Goal: Communication & Community: Connect with others

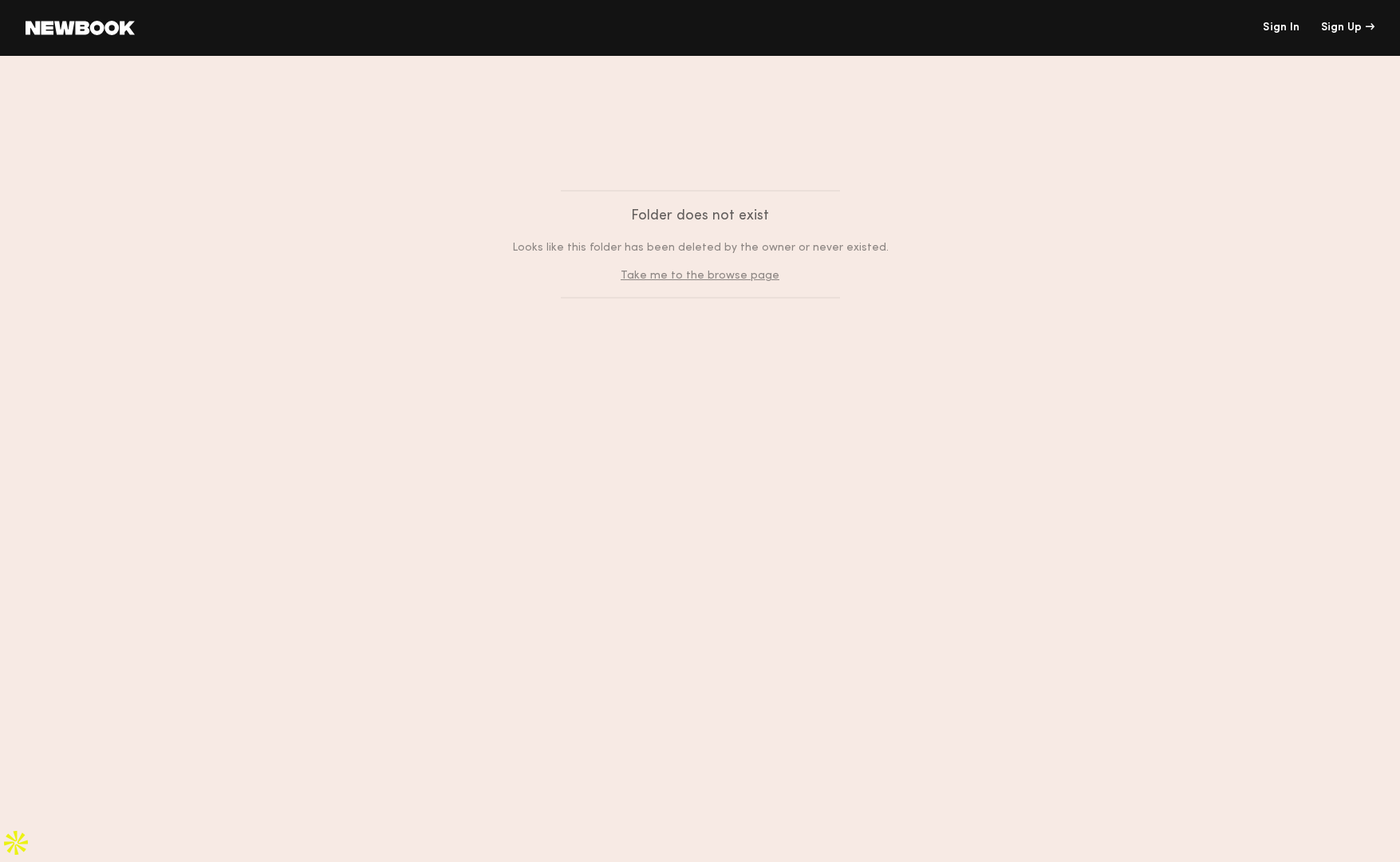
click at [705, 270] on link "Take me to the browse page" at bounding box center [699, 276] width 158 height 11
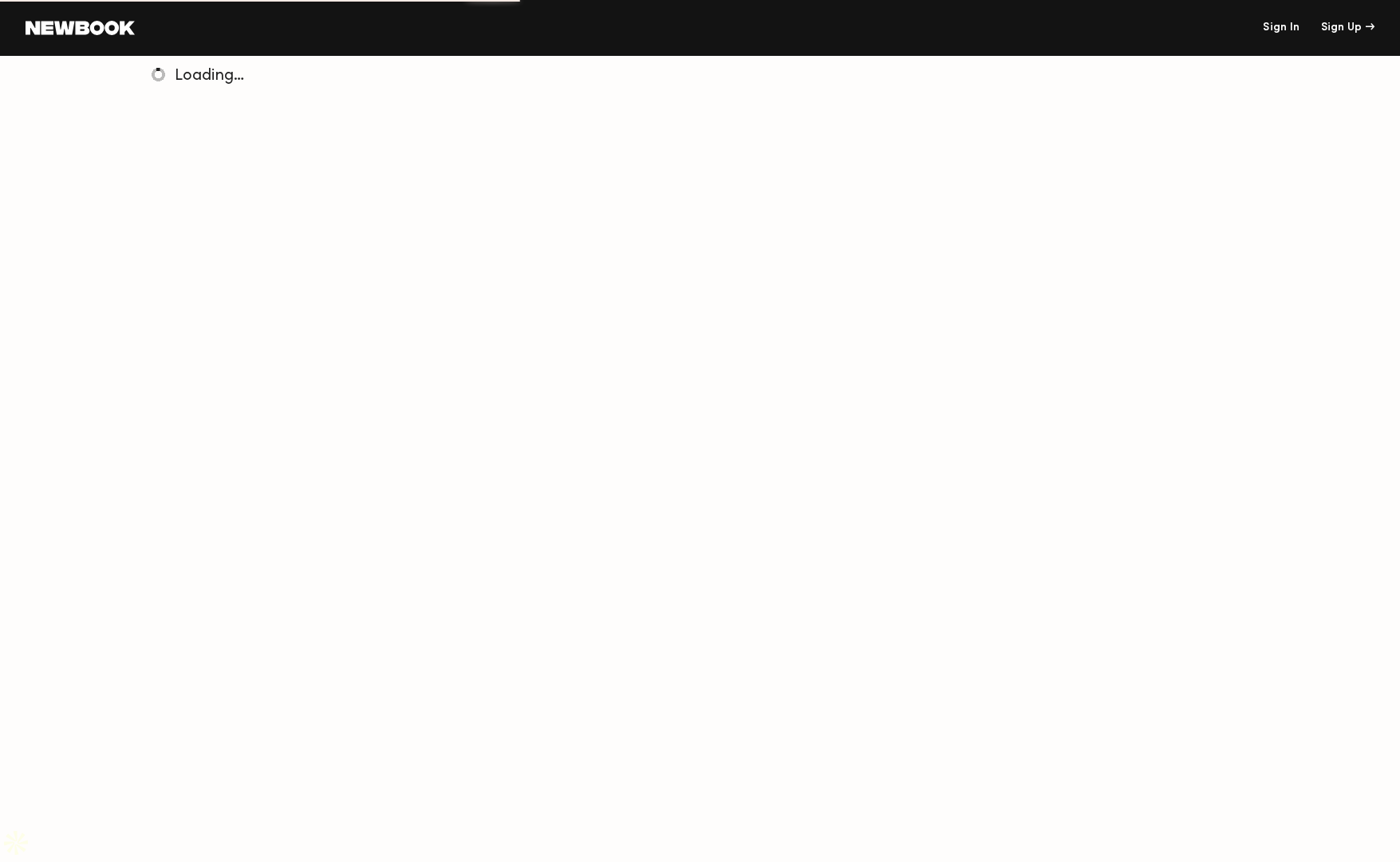
click at [66, 25] on link at bounding box center [80, 28] width 109 height 14
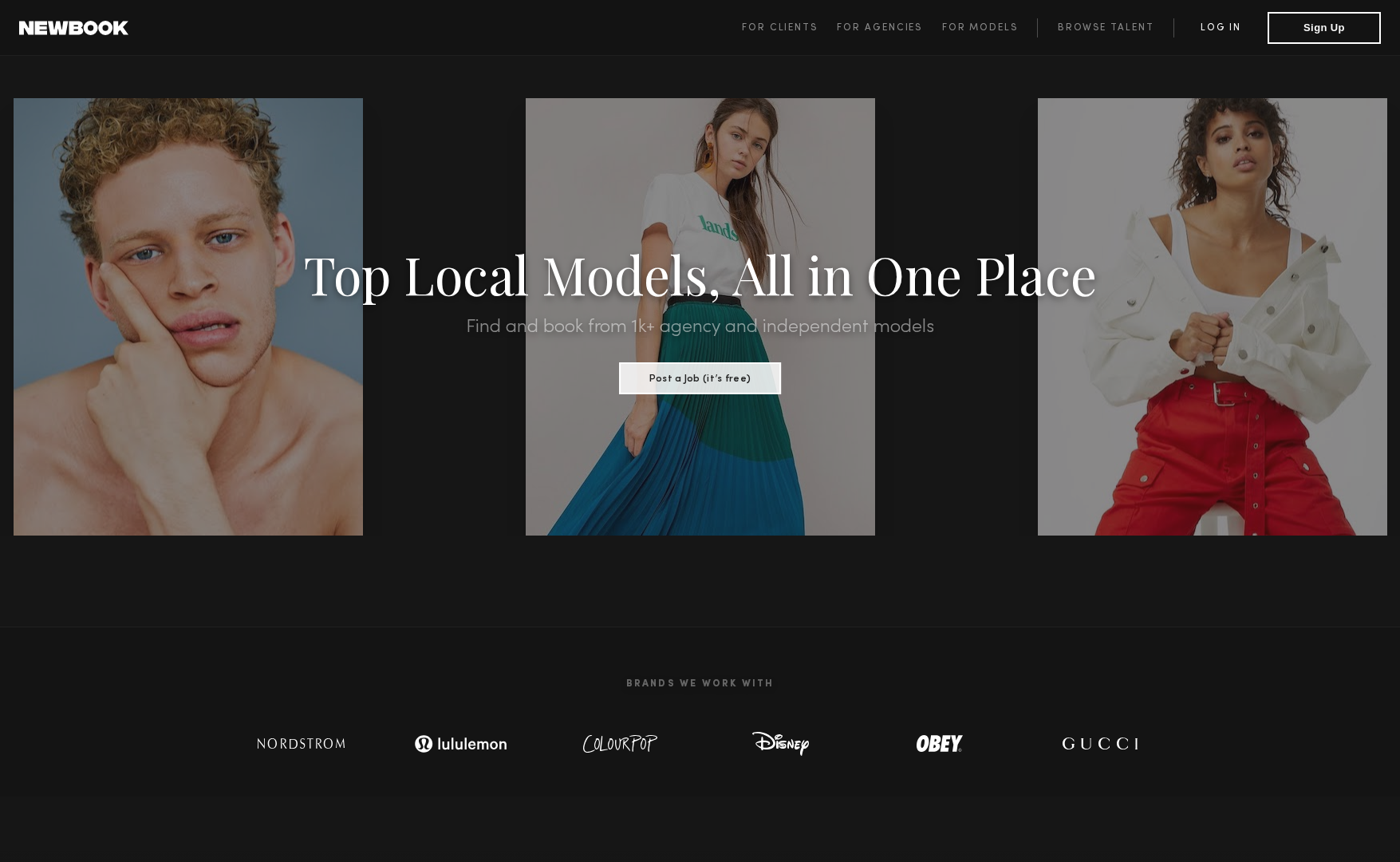
click at [1183, 32] on link "Log in" at bounding box center [1221, 28] width 94 height 19
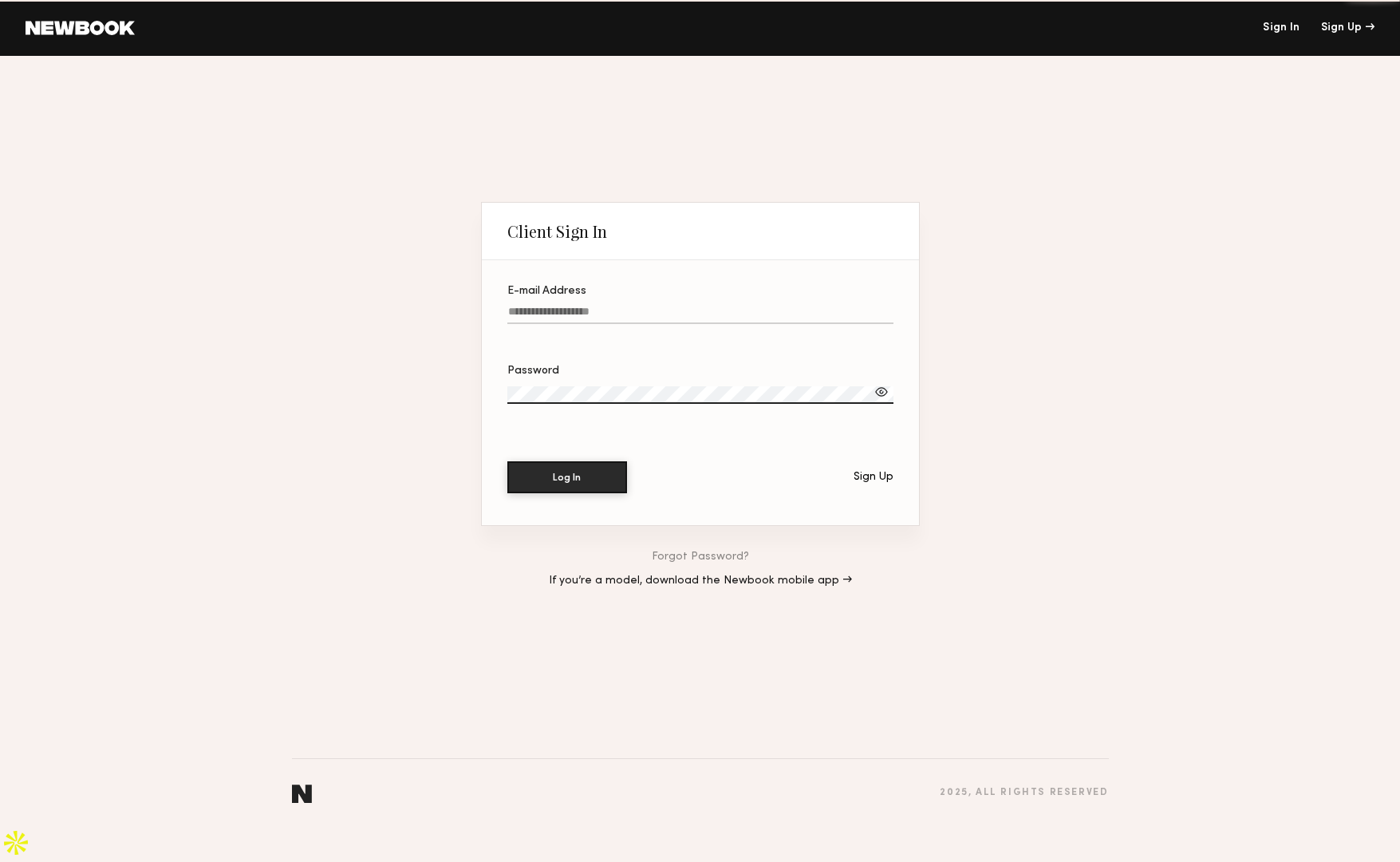
type input "**********"
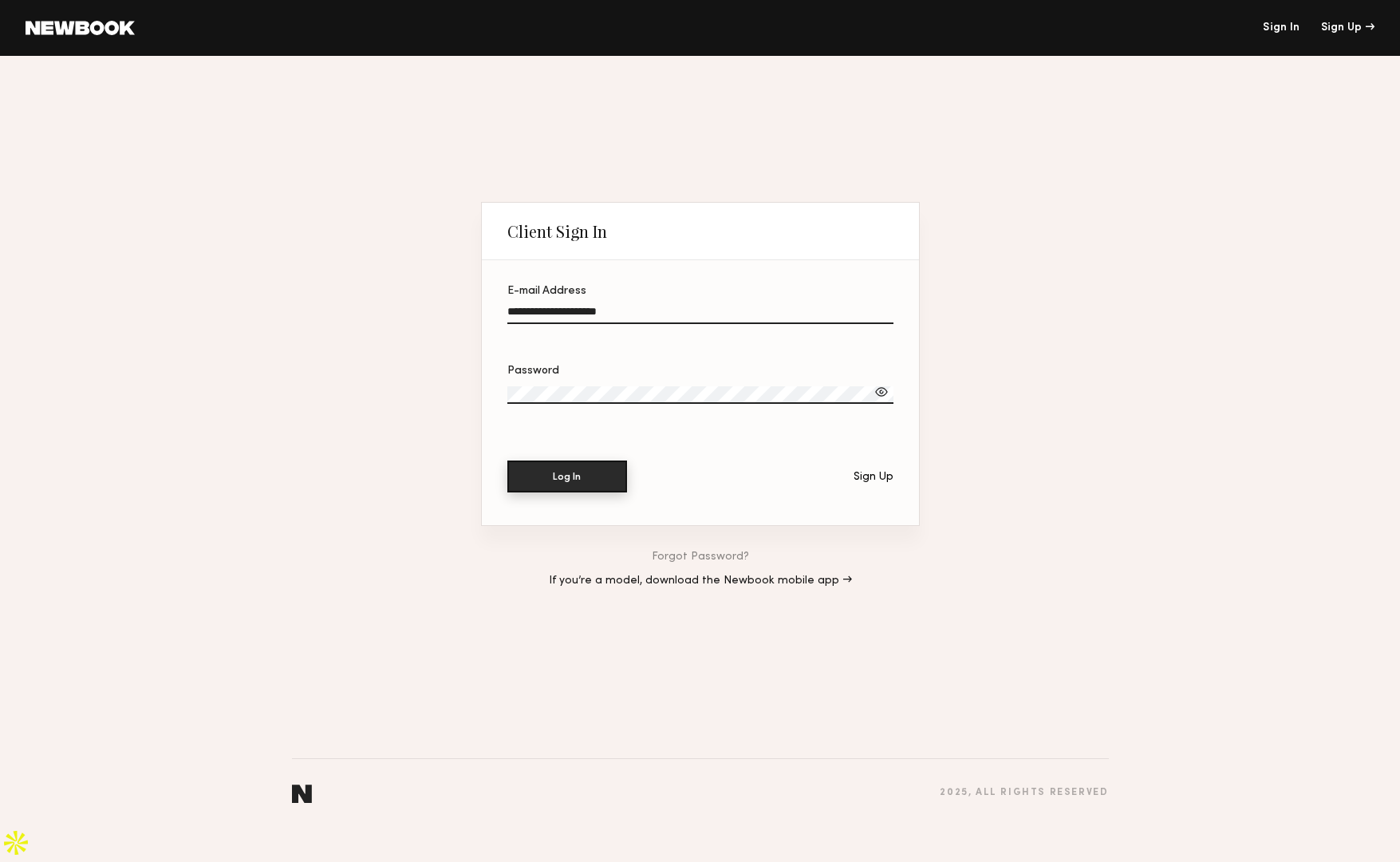
click at [551, 491] on button "Log In" at bounding box center [567, 476] width 120 height 32
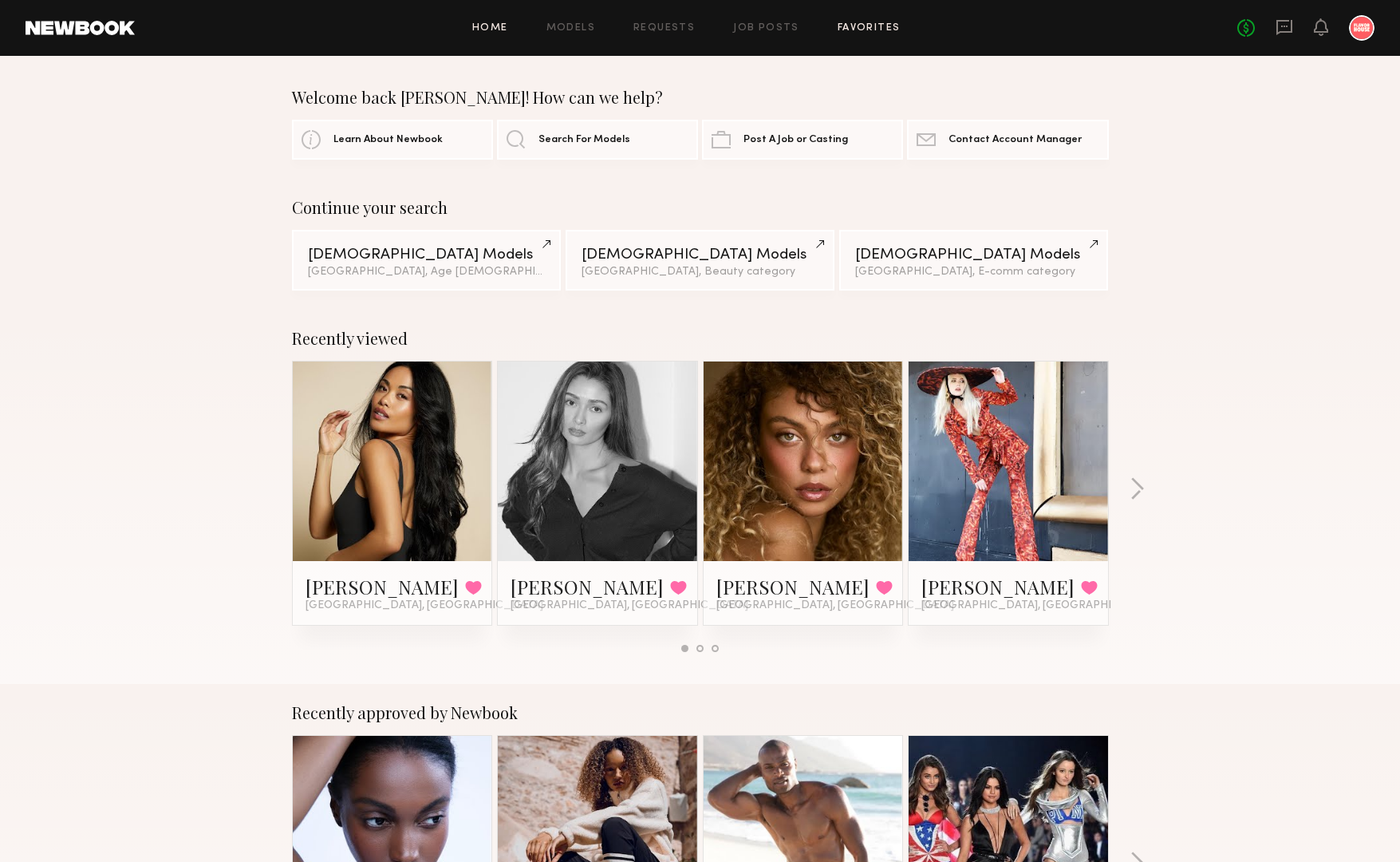
click at [871, 25] on link "Favorites" at bounding box center [869, 28] width 63 height 11
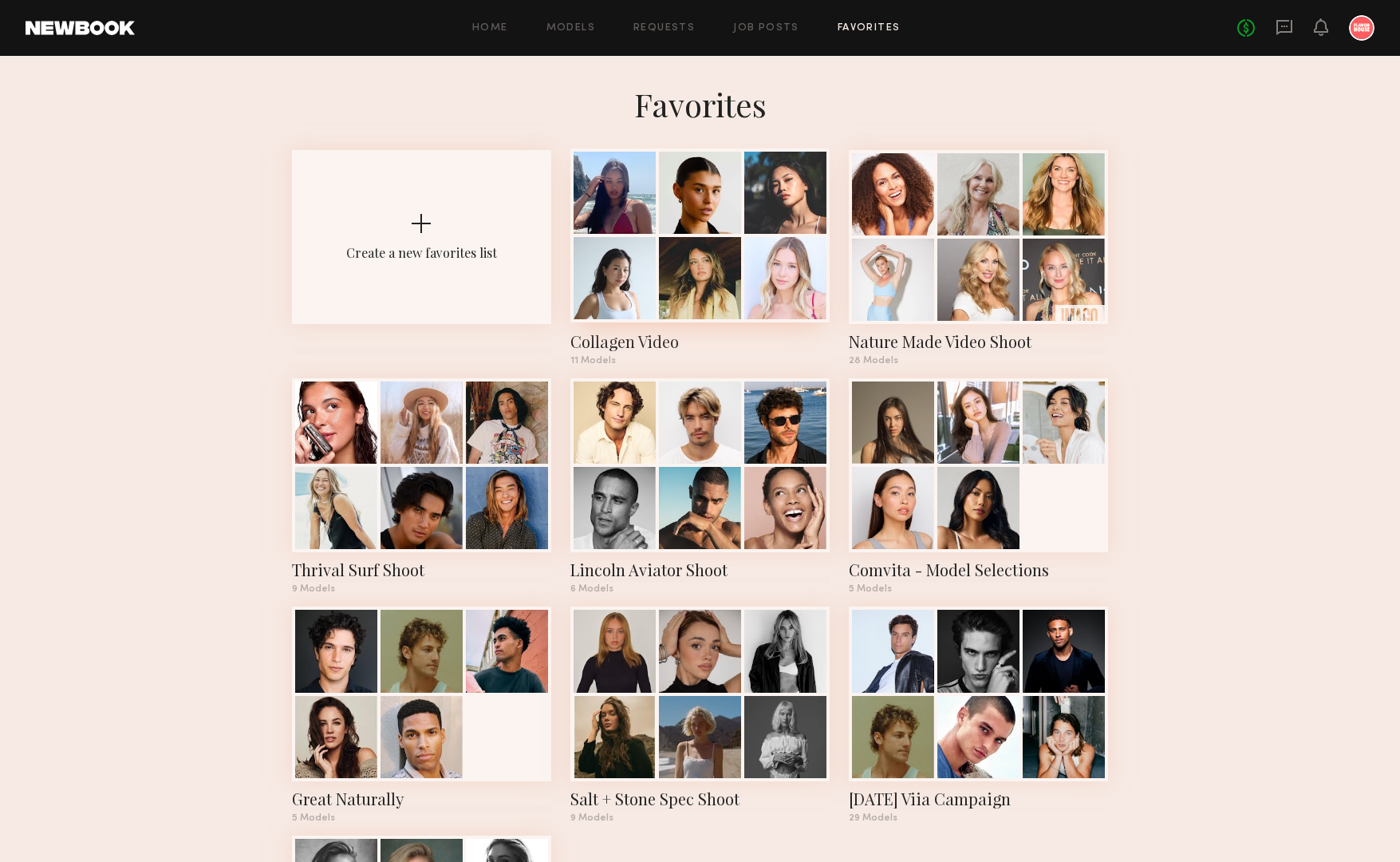
click at [714, 260] on div at bounding box center [700, 278] width 82 height 82
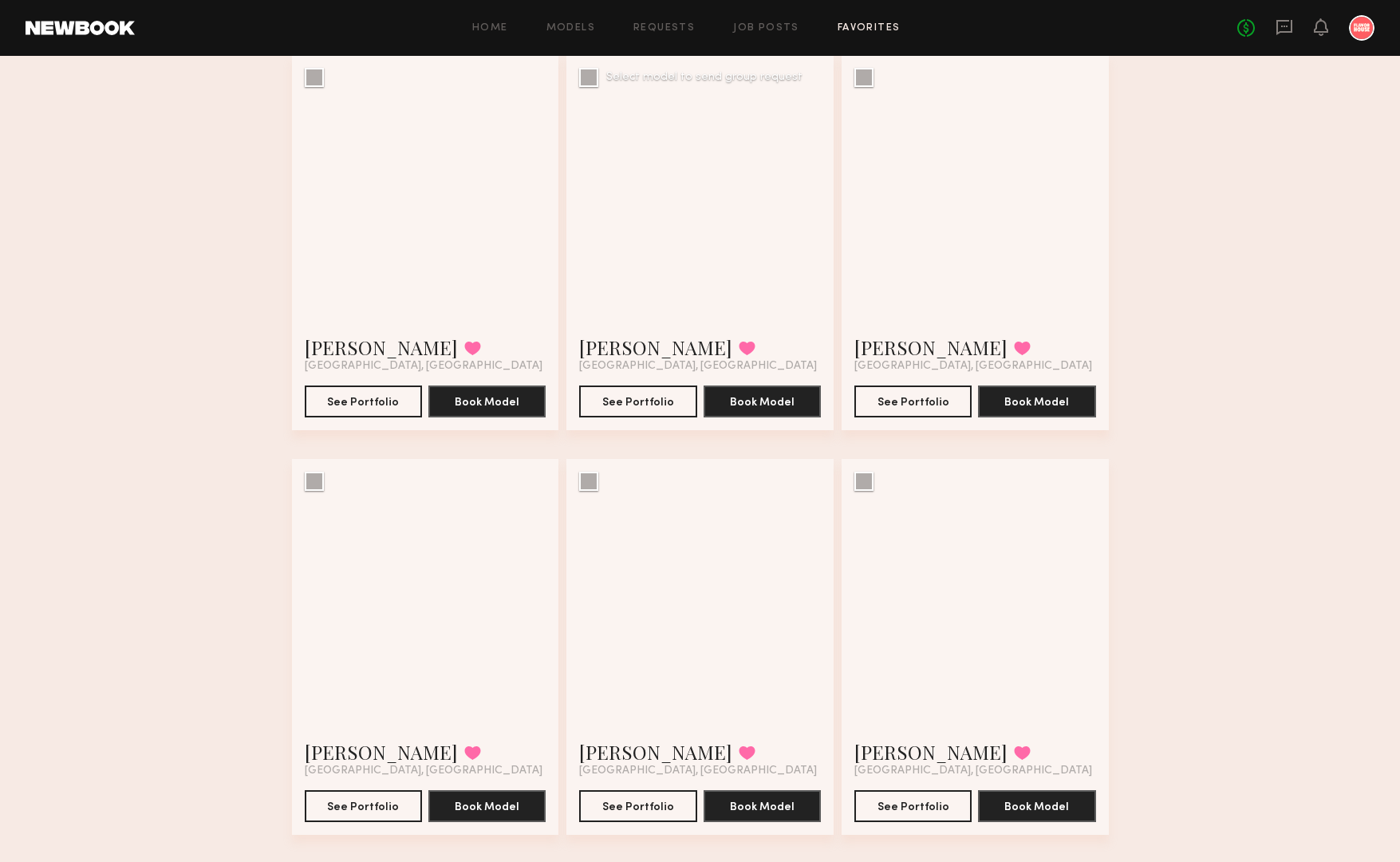
scroll to position [967, 0]
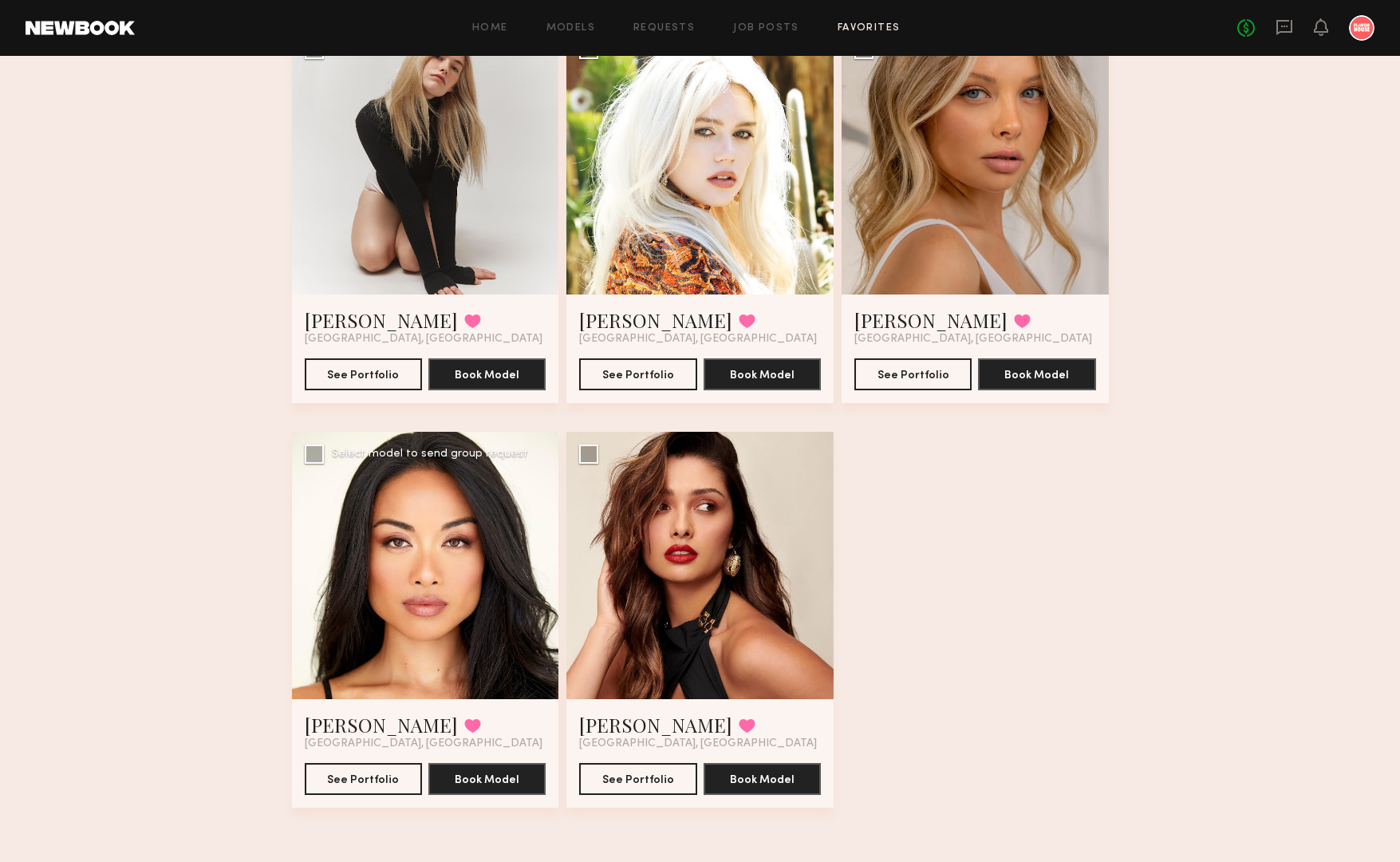
click at [411, 615] on div at bounding box center [425, 564] width 267 height 267
click at [348, 729] on link "[PERSON_NAME]" at bounding box center [381, 724] width 153 height 25
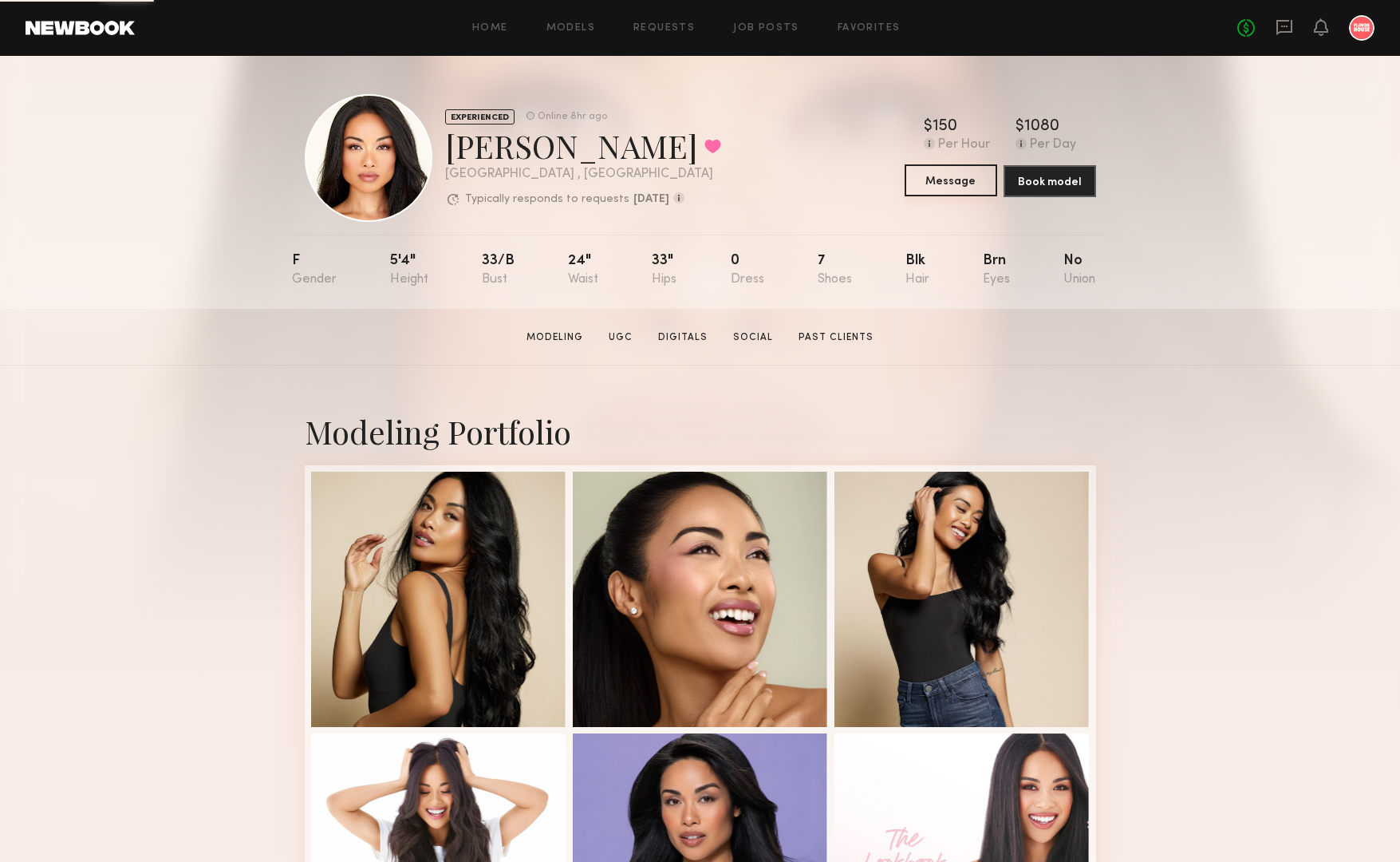
click at [972, 179] on button "Message" at bounding box center [951, 180] width 93 height 32
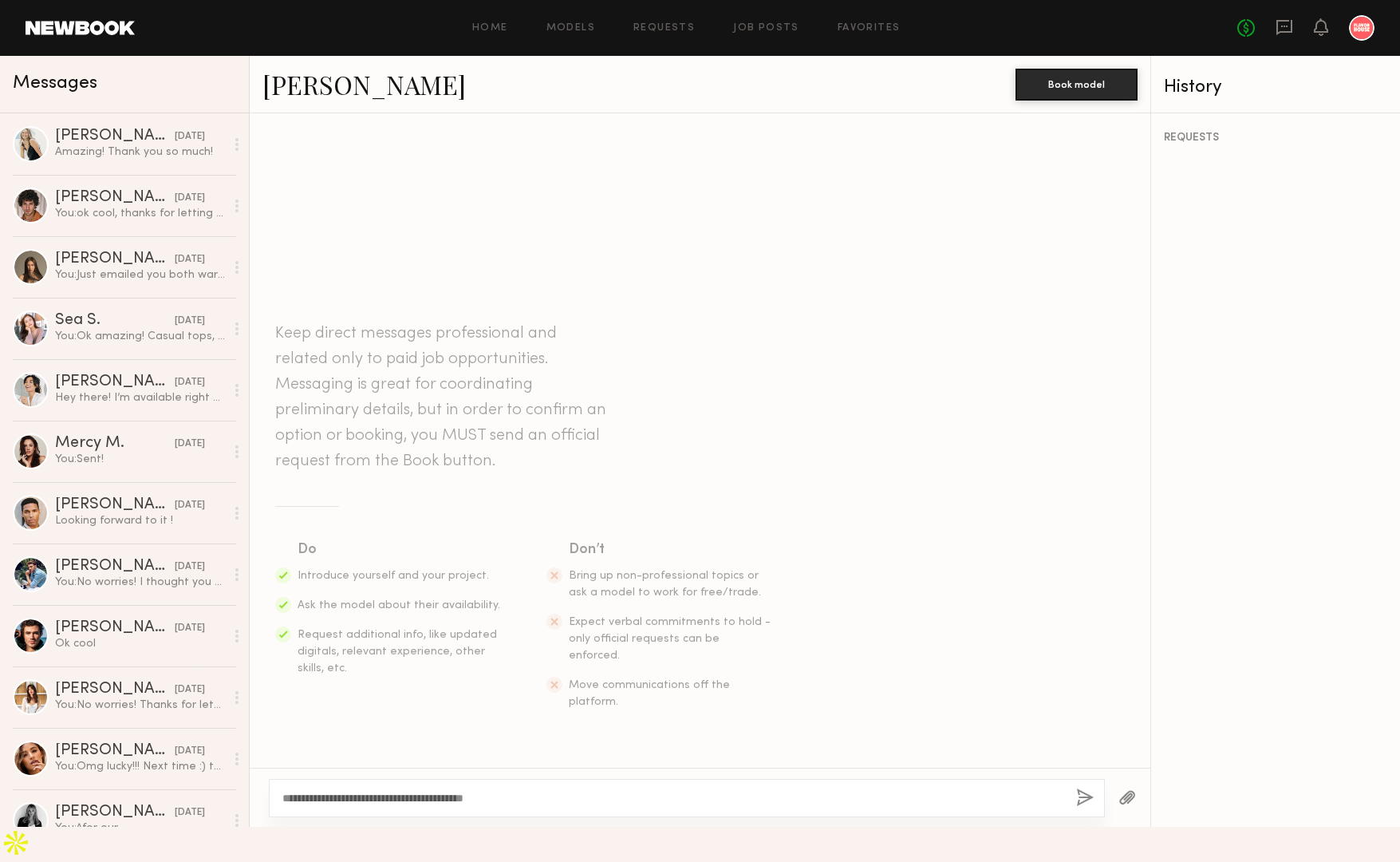
click at [469, 806] on textarea "**********" at bounding box center [673, 798] width 781 height 16
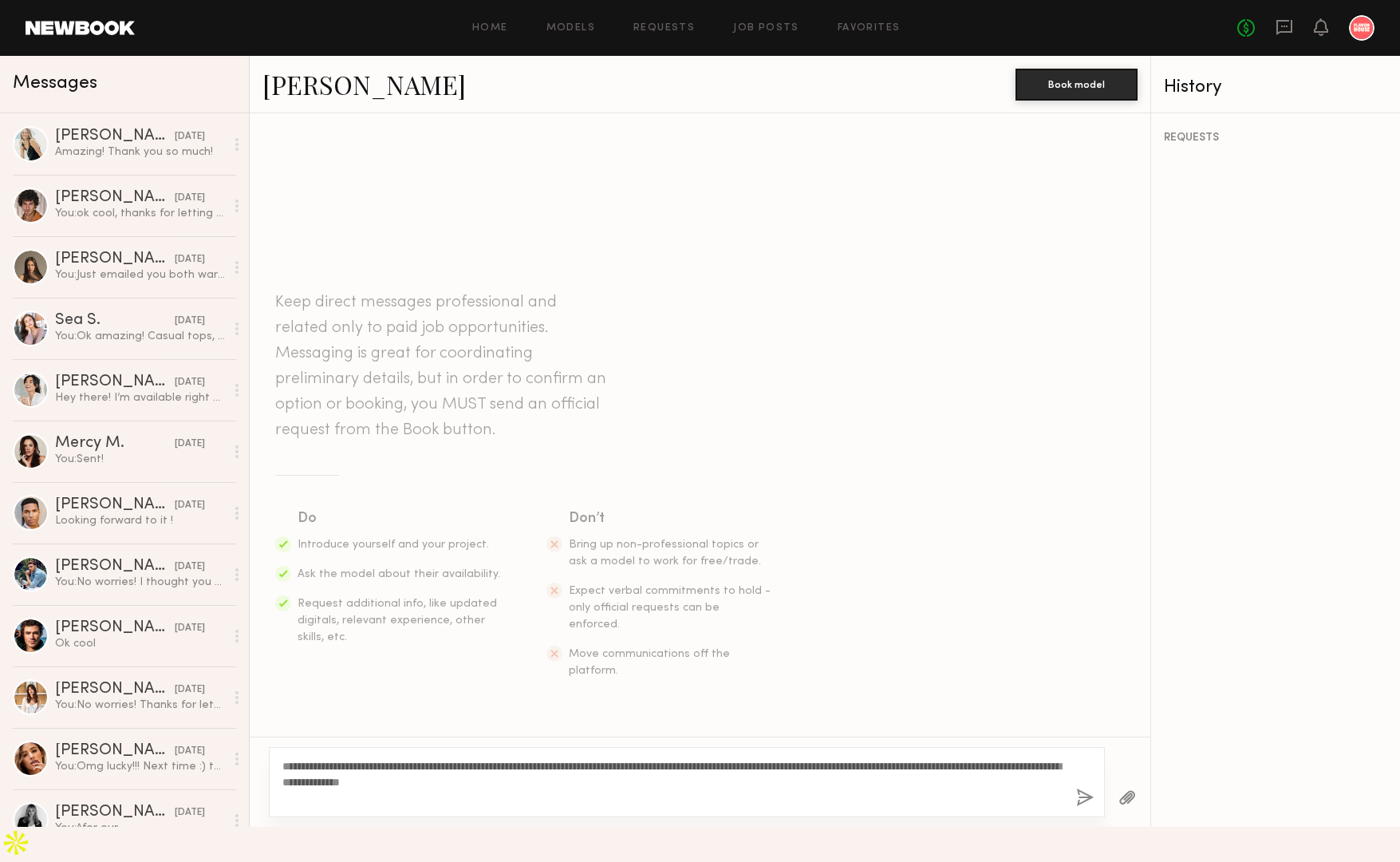
type textarea "**********"
click at [1082, 809] on button "button" at bounding box center [1085, 798] width 18 height 20
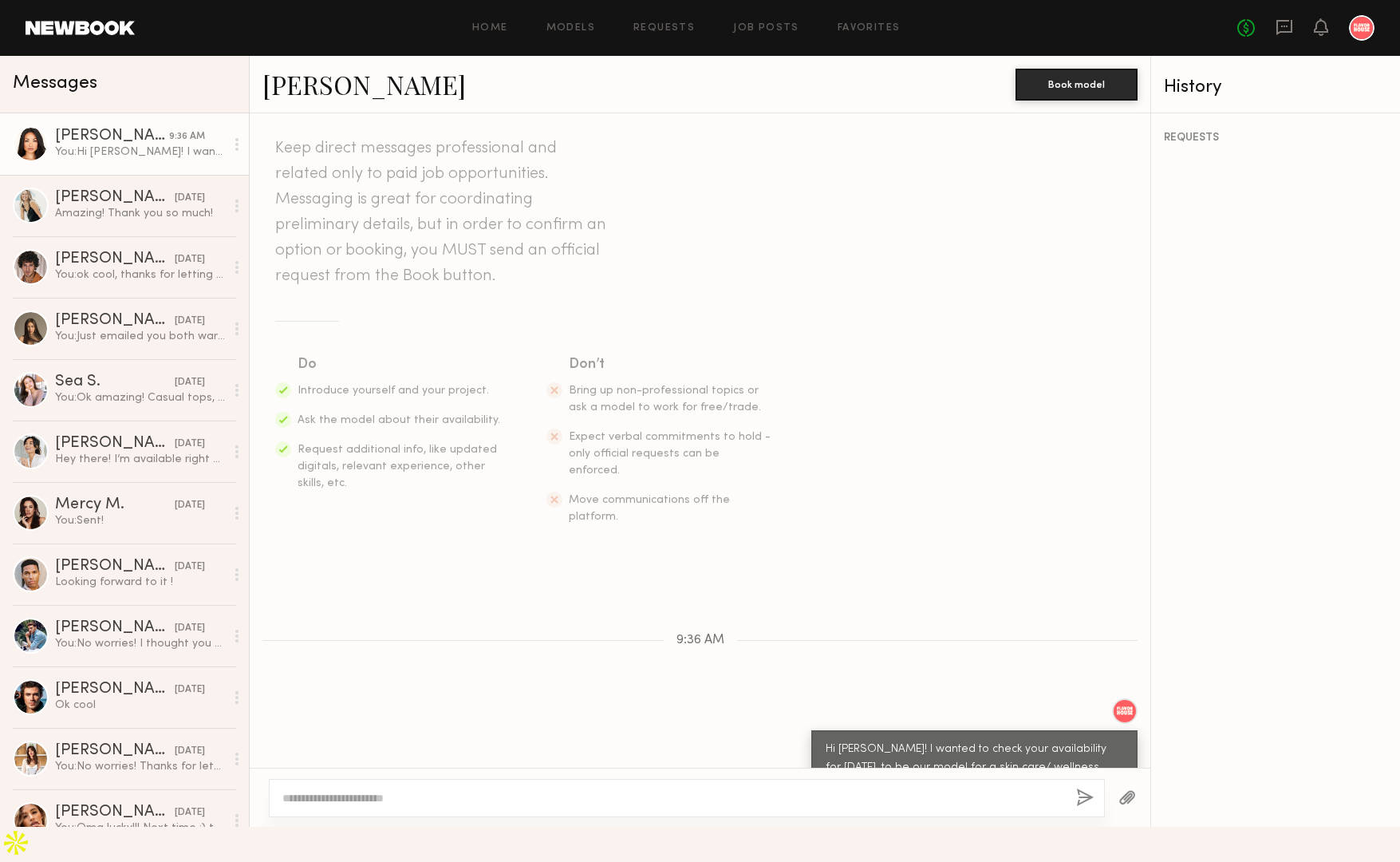
drag, startPoint x: 972, startPoint y: 772, endPoint x: 822, endPoint y: 712, distance: 161.6
click at [822, 730] on div "Hi [PERSON_NAME]! I wanted to check your availability for [DATE], to be our mod…" at bounding box center [974, 776] width 326 height 94
click at [735, 717] on div "Hi [PERSON_NAME]! I wanted to check your availability for [DATE], to be our mod…" at bounding box center [699, 760] width 900 height 125
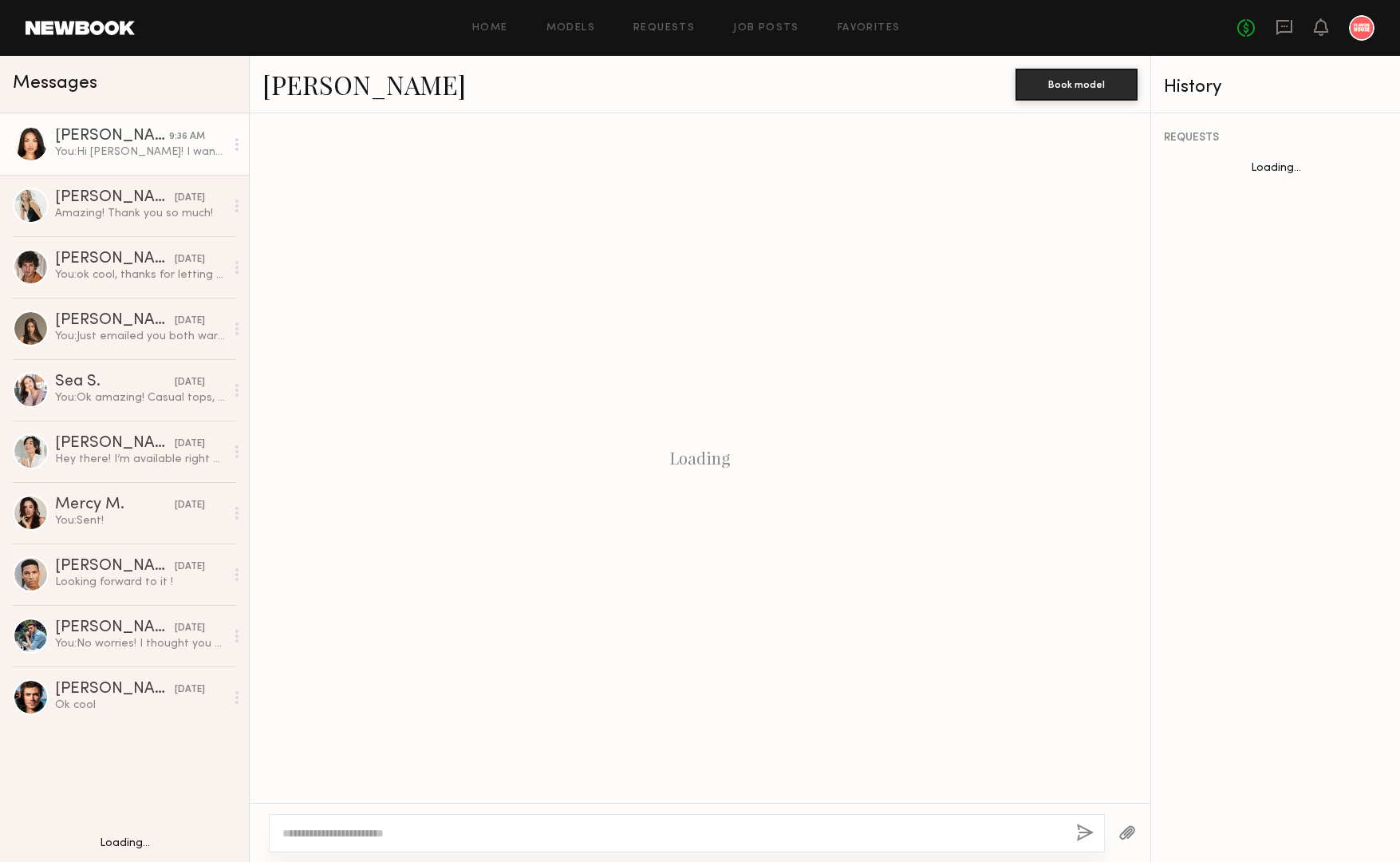
scroll to position [35, 0]
